Goal: Register for event/course

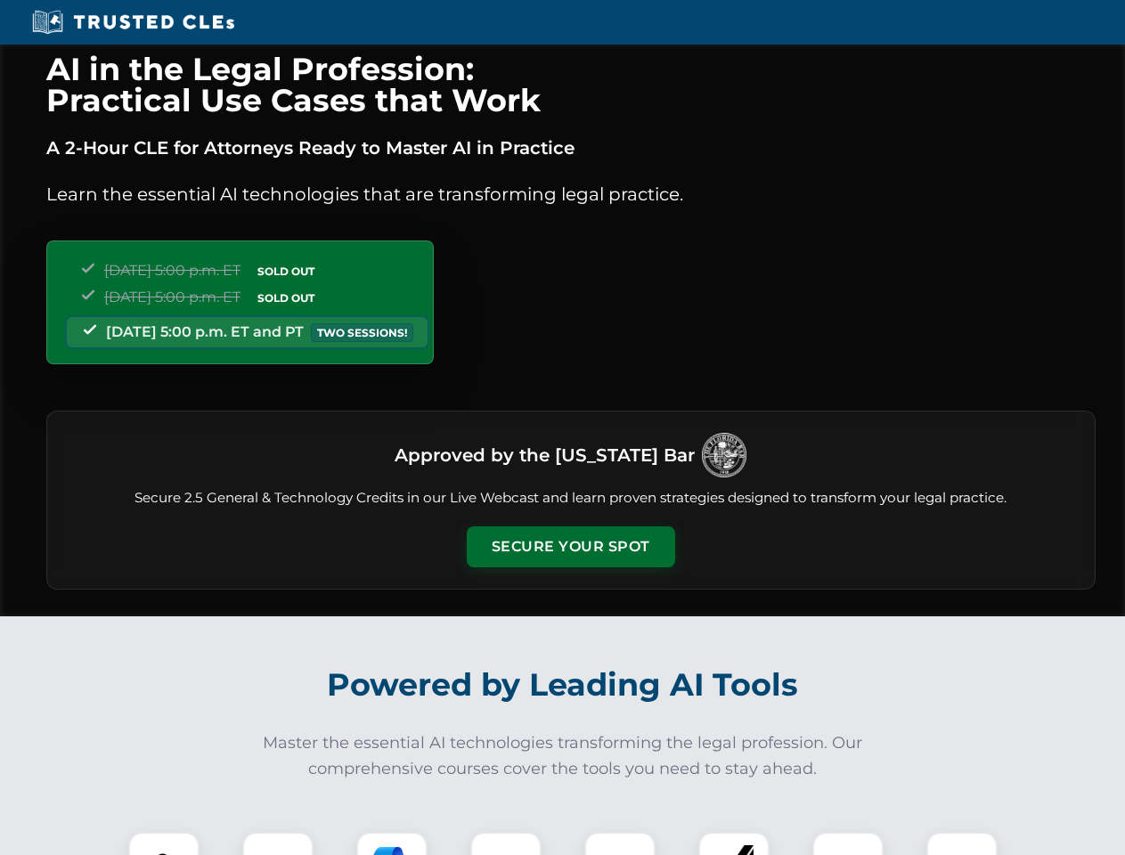
click at [570, 547] on button "Secure Your Spot" at bounding box center [571, 546] width 208 height 41
click at [164, 843] on img at bounding box center [164, 868] width 52 height 52
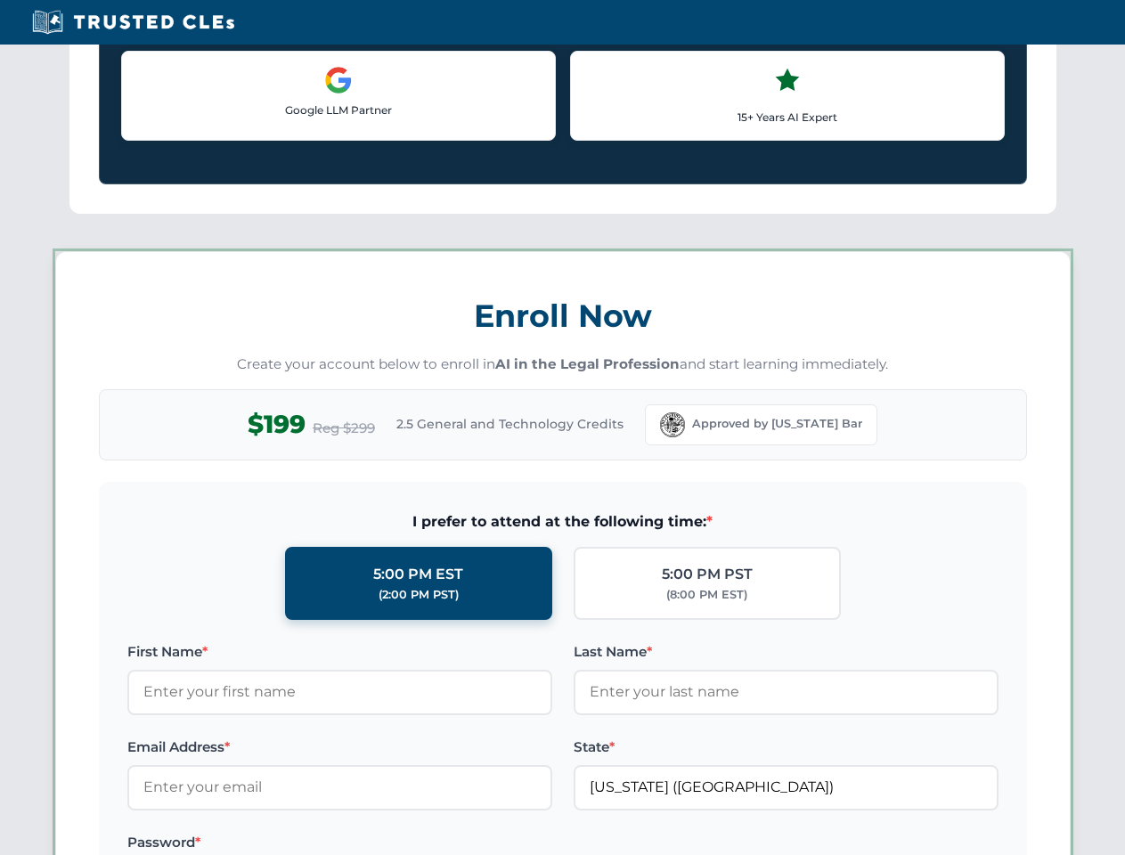
click at [392, 843] on label "Password *" at bounding box center [339, 842] width 425 height 21
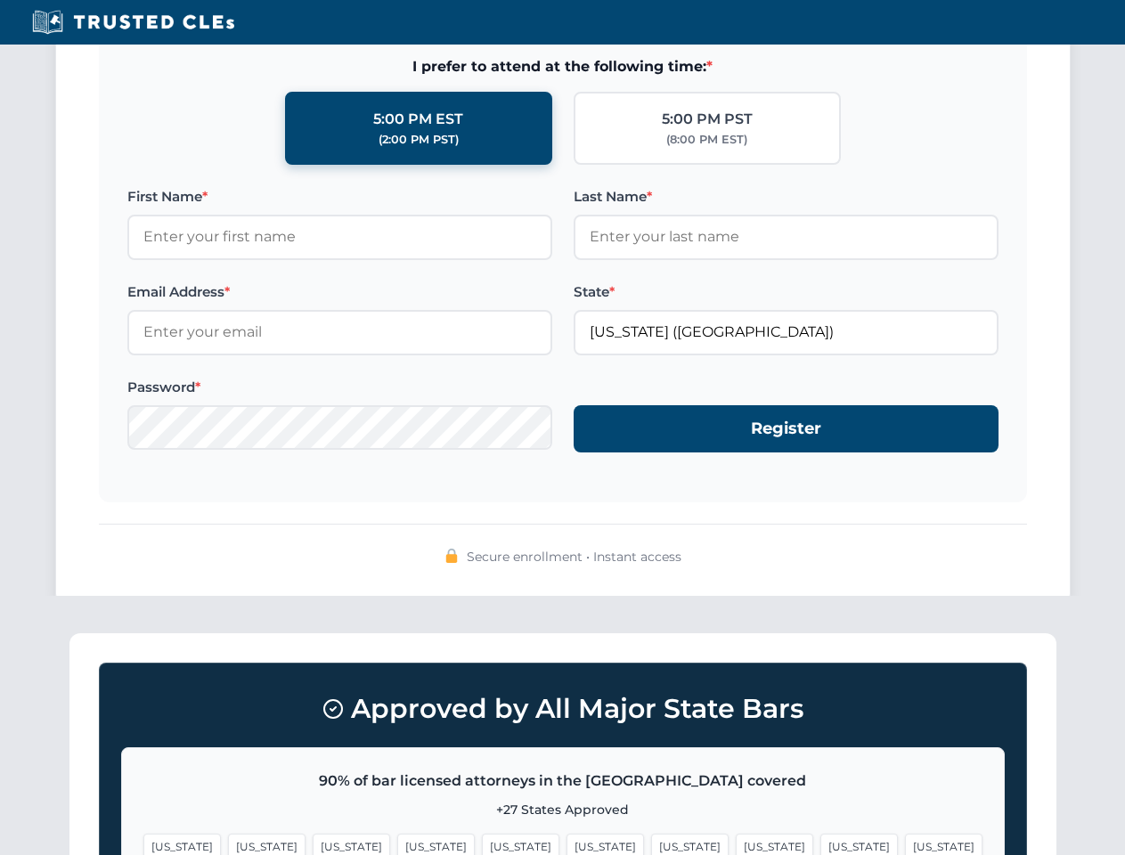
click at [820, 843] on span "[US_STATE]" at bounding box center [858, 847] width 77 height 26
